Goal: Task Accomplishment & Management: Use online tool/utility

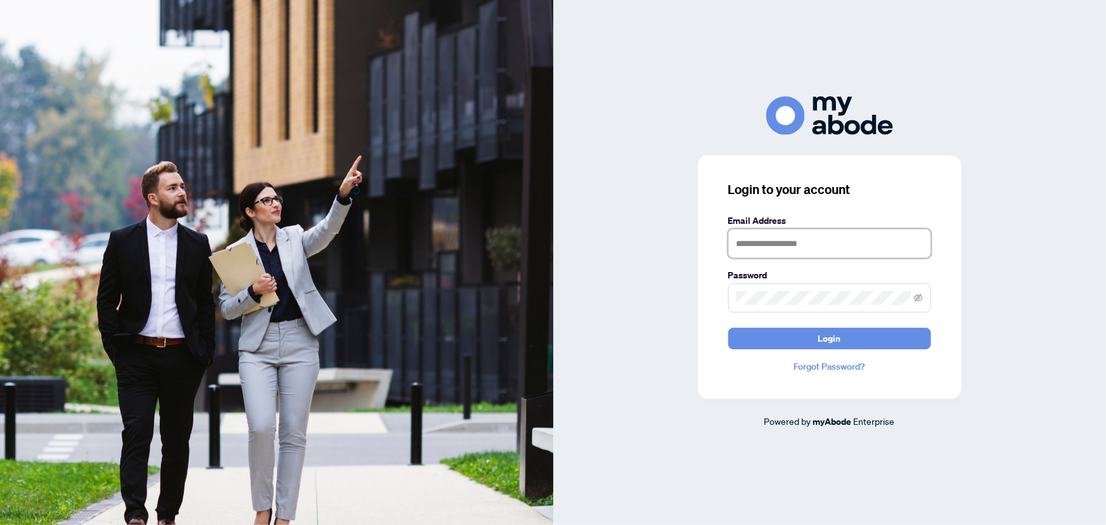
type input "**********"
click at [798, 340] on button "Login" at bounding box center [829, 339] width 203 height 22
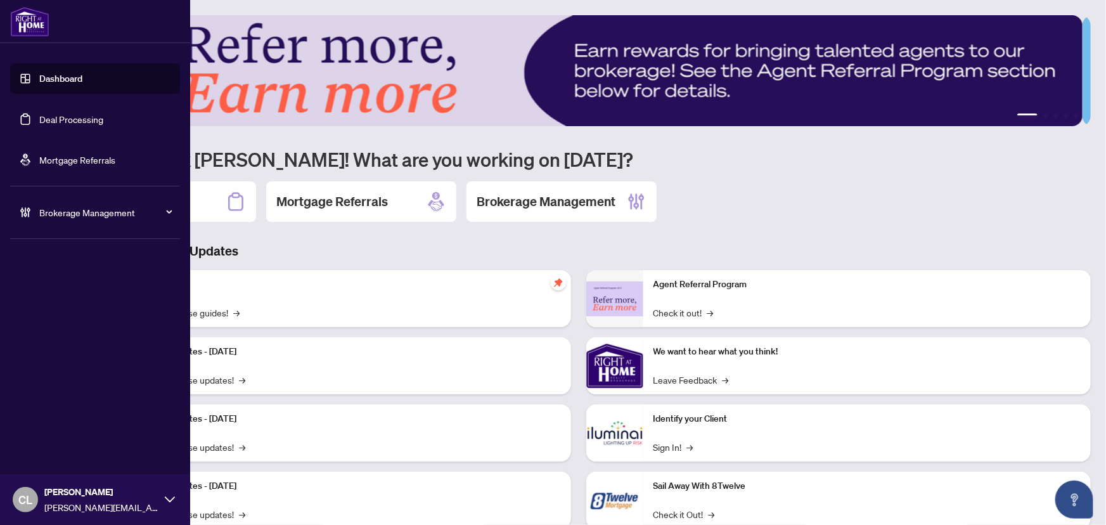
click at [43, 122] on link "Deal Processing" at bounding box center [71, 118] width 64 height 11
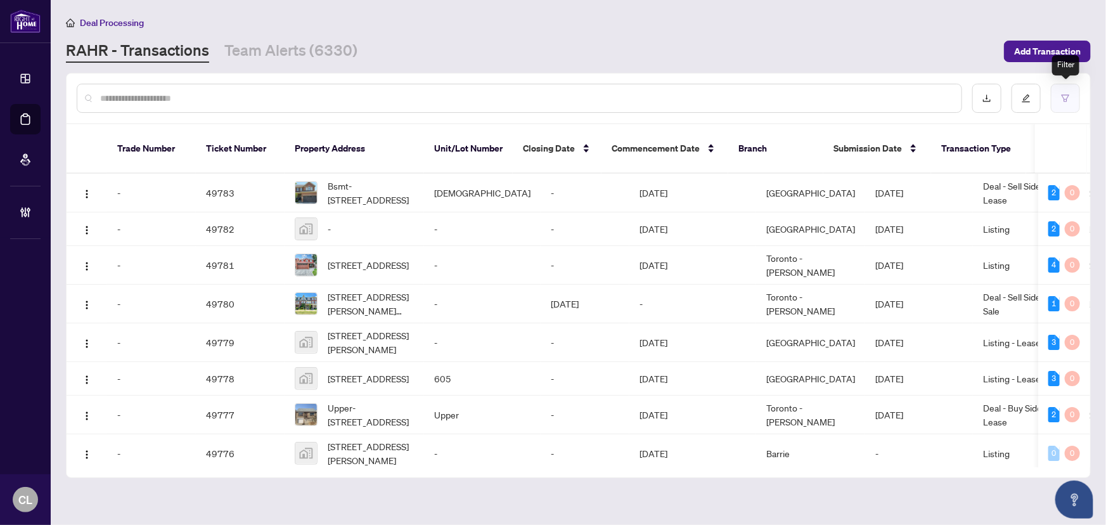
click at [1064, 94] on icon "filter" at bounding box center [1066, 97] width 8 height 7
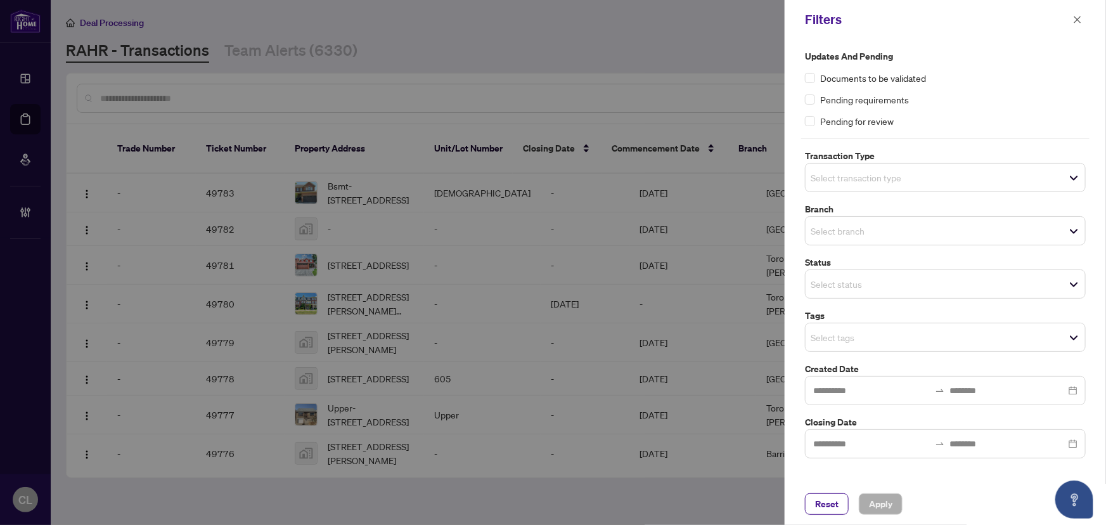
click at [861, 178] on input "search" at bounding box center [855, 177] width 89 height 15
click at [833, 177] on input "search" at bounding box center [855, 177] width 89 height 15
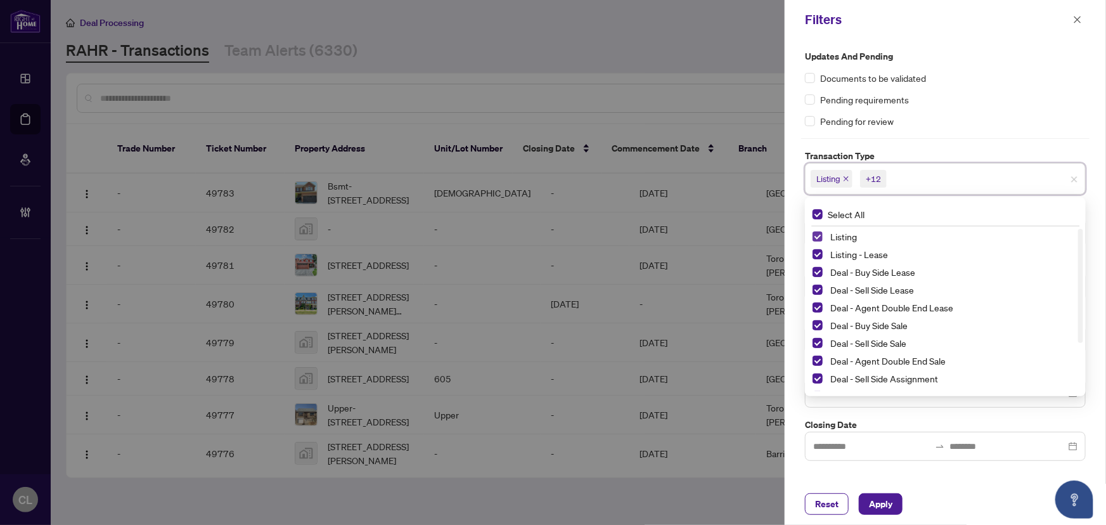
click at [822, 235] on span "Select Listing" at bounding box center [818, 236] width 10 height 10
click at [820, 254] on span "Select Listing - Lease" at bounding box center [818, 254] width 10 height 10
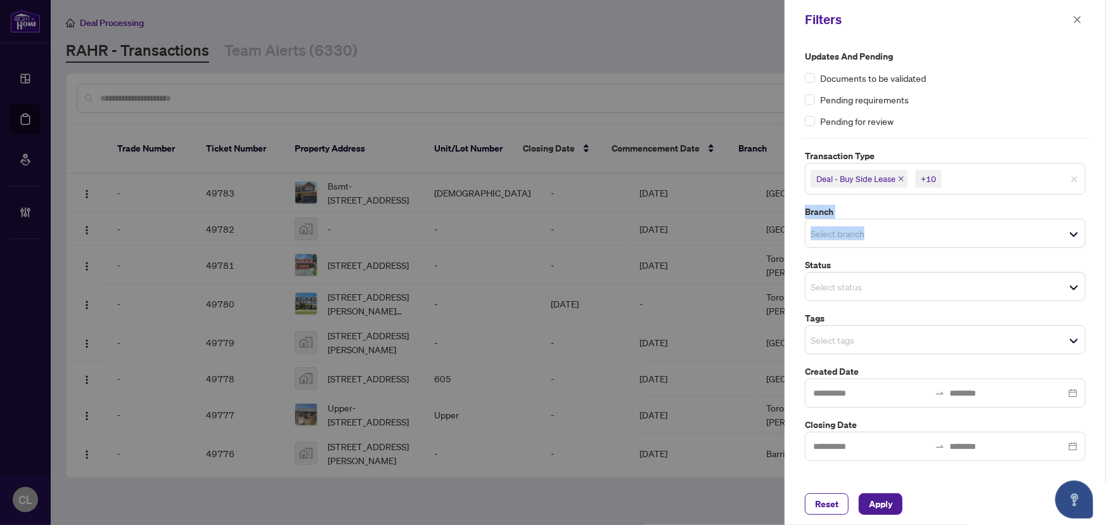
drag, startPoint x: 1099, startPoint y: 172, endPoint x: 1103, endPoint y: 226, distance: 53.4
click at [1103, 226] on div "Updates and Pending Documents to be validated Pending requirements Pending for …" at bounding box center [945, 261] width 321 height 444
click at [1022, 182] on input "search" at bounding box center [988, 178] width 89 height 15
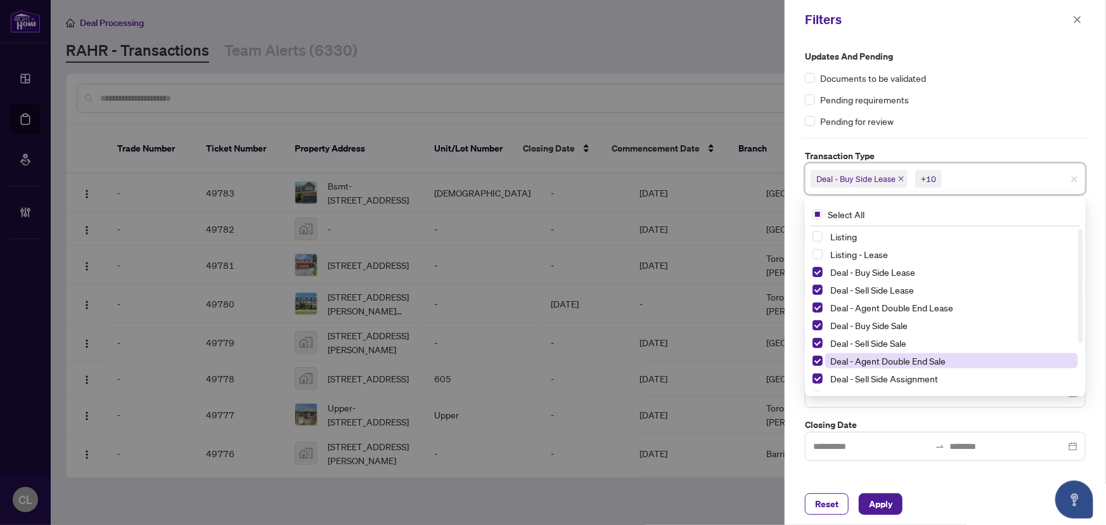
scroll to position [68, 0]
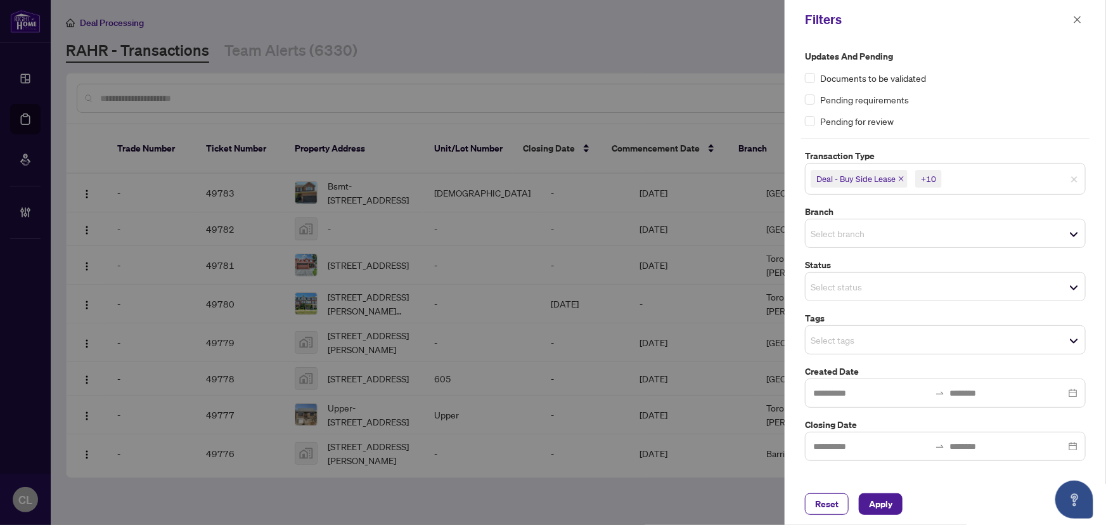
click at [962, 190] on div "Deal - Buy Side Lease +10" at bounding box center [945, 179] width 281 height 32
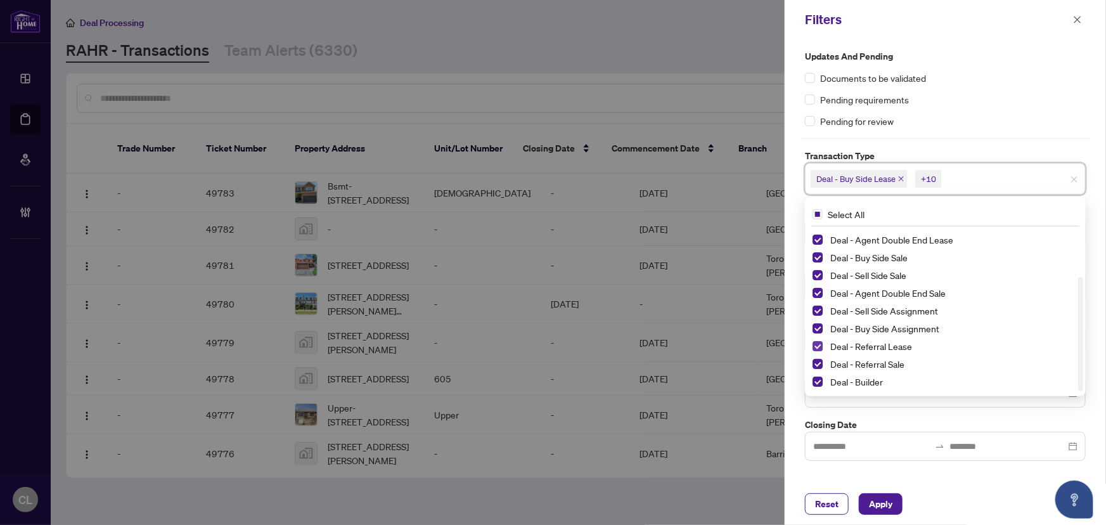
click at [818, 349] on span "Select Deal - Referral Lease" at bounding box center [818, 346] width 10 height 10
drag, startPoint x: 821, startPoint y: 359, endPoint x: 821, endPoint y: 370, distance: 10.2
click at [821, 360] on span "Select Deal - Referral Sale" at bounding box center [818, 364] width 10 height 10
click at [821, 382] on span "Select Deal - Builder" at bounding box center [818, 381] width 10 height 10
click at [754, 118] on div at bounding box center [553, 262] width 1106 height 525
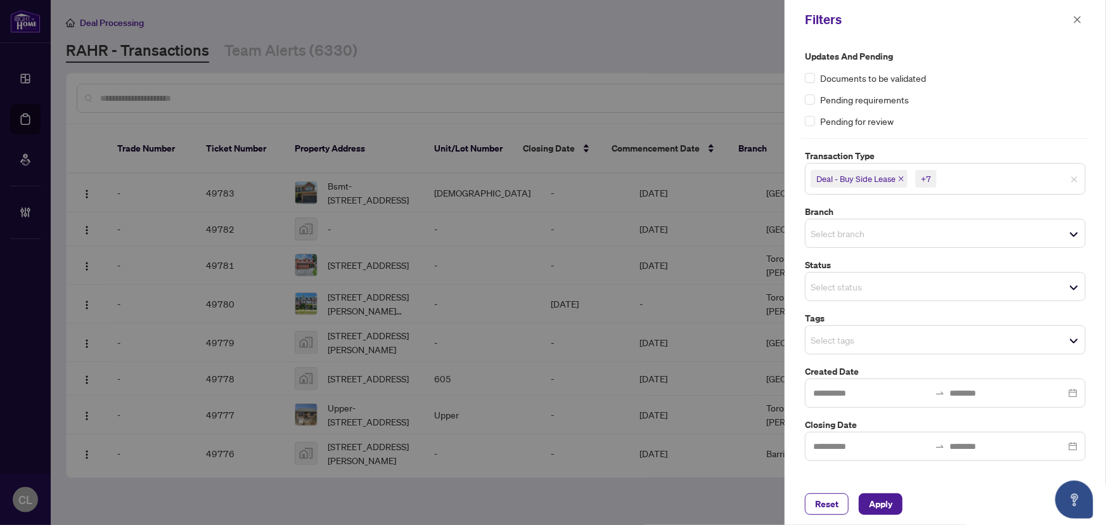
click at [832, 238] on input "search" at bounding box center [855, 233] width 89 height 15
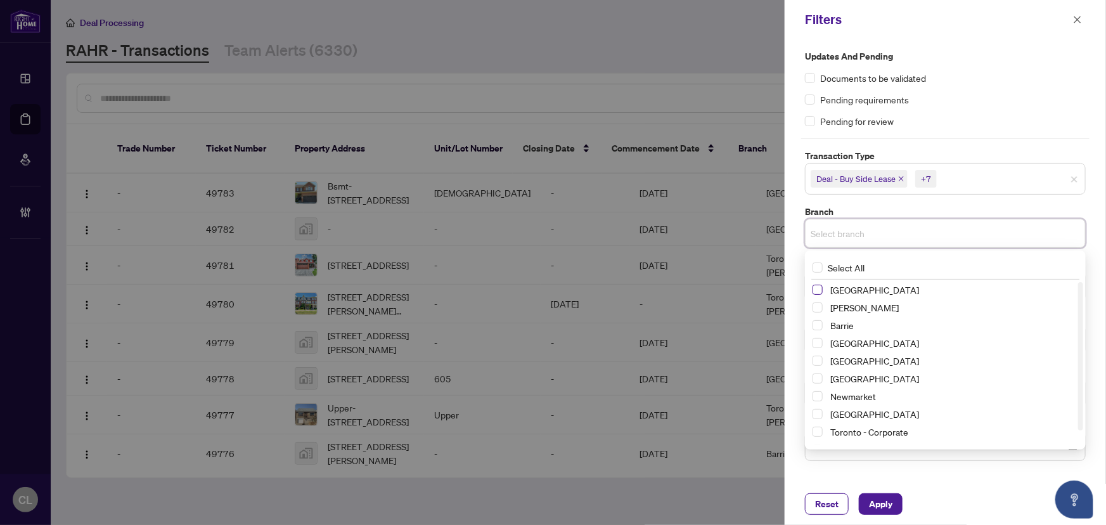
click at [821, 289] on span "Select Richmond Hill" at bounding box center [818, 290] width 10 height 10
click at [819, 305] on span "Select Vaughan" at bounding box center [818, 310] width 10 height 10
click at [818, 323] on span "Select Barrie" at bounding box center [818, 328] width 10 height 10
click at [819, 363] on span "Select Durham" at bounding box center [818, 363] width 10 height 10
click at [822, 415] on span "Select Ottawa" at bounding box center [818, 416] width 10 height 10
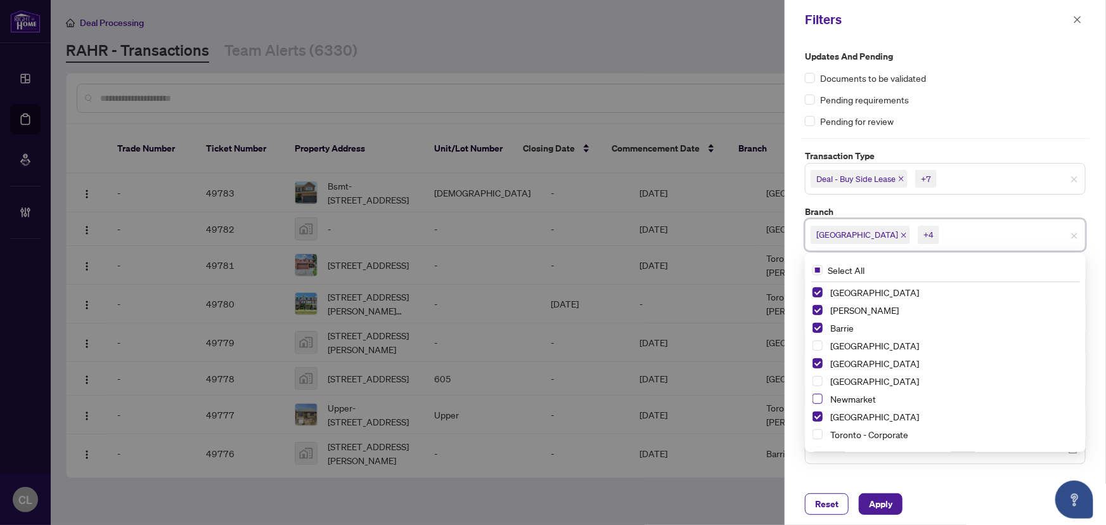
click at [820, 400] on span "Select Newmarket" at bounding box center [818, 399] width 10 height 10
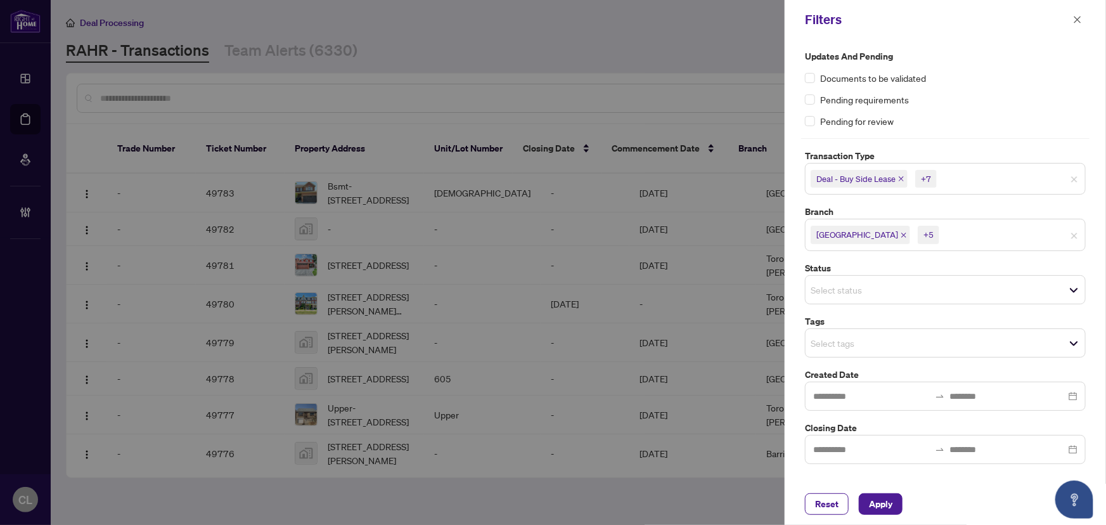
click at [1000, 91] on div "Updates and Pending Documents to be validated Pending requirements Pending for …" at bounding box center [945, 88] width 281 height 79
click at [842, 349] on input "search" at bounding box center [855, 342] width 89 height 15
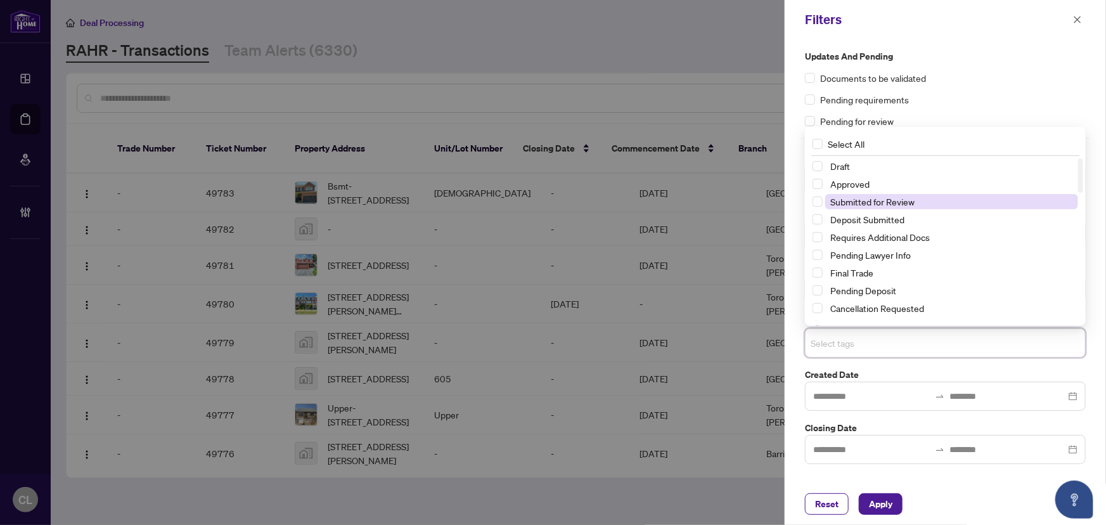
click at [882, 200] on span "Submitted for Review" at bounding box center [872, 201] width 84 height 11
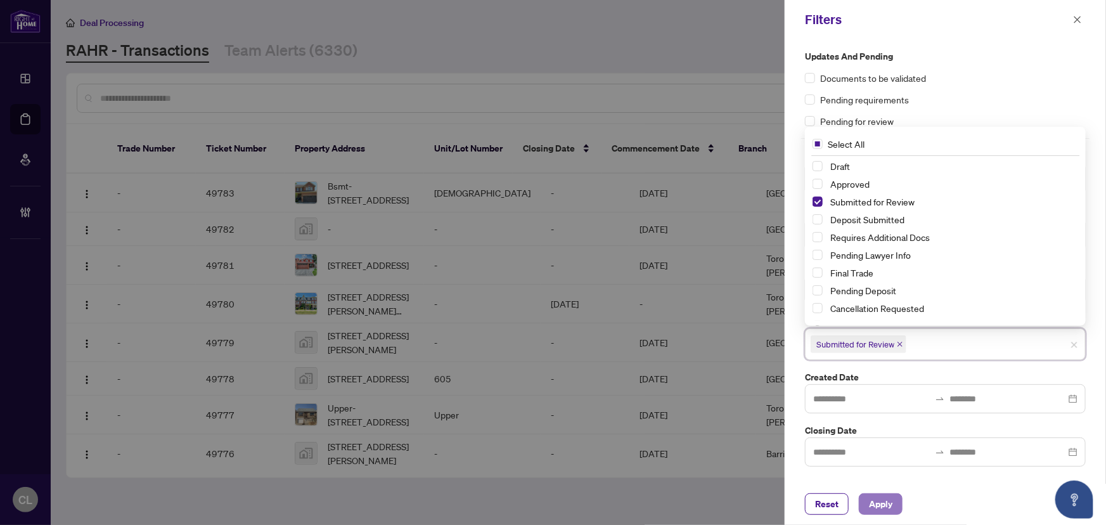
click at [874, 502] on span "Apply" at bounding box center [880, 504] width 23 height 20
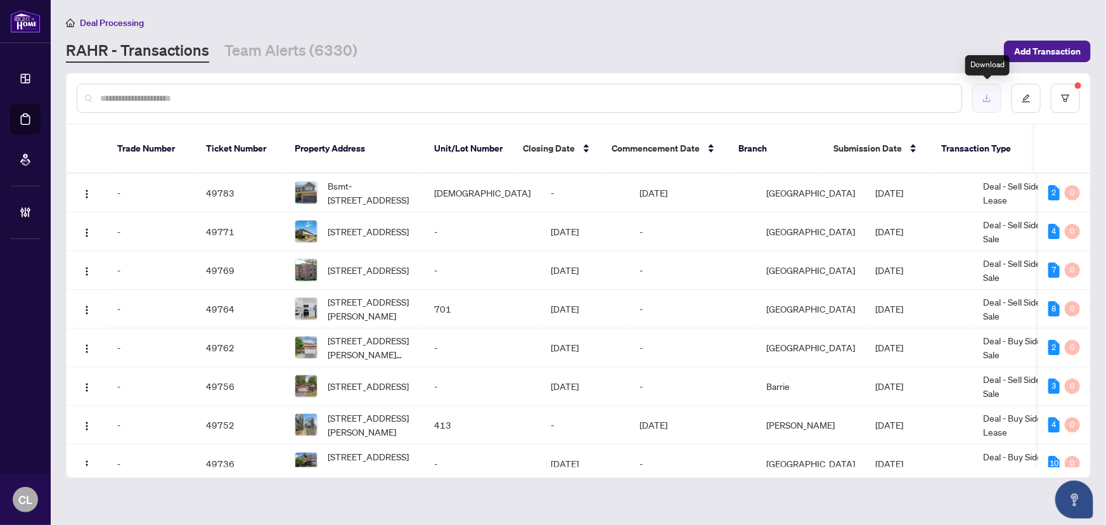
click at [993, 99] on button "button" at bounding box center [986, 98] width 29 height 29
